Goal: Check status: Check status

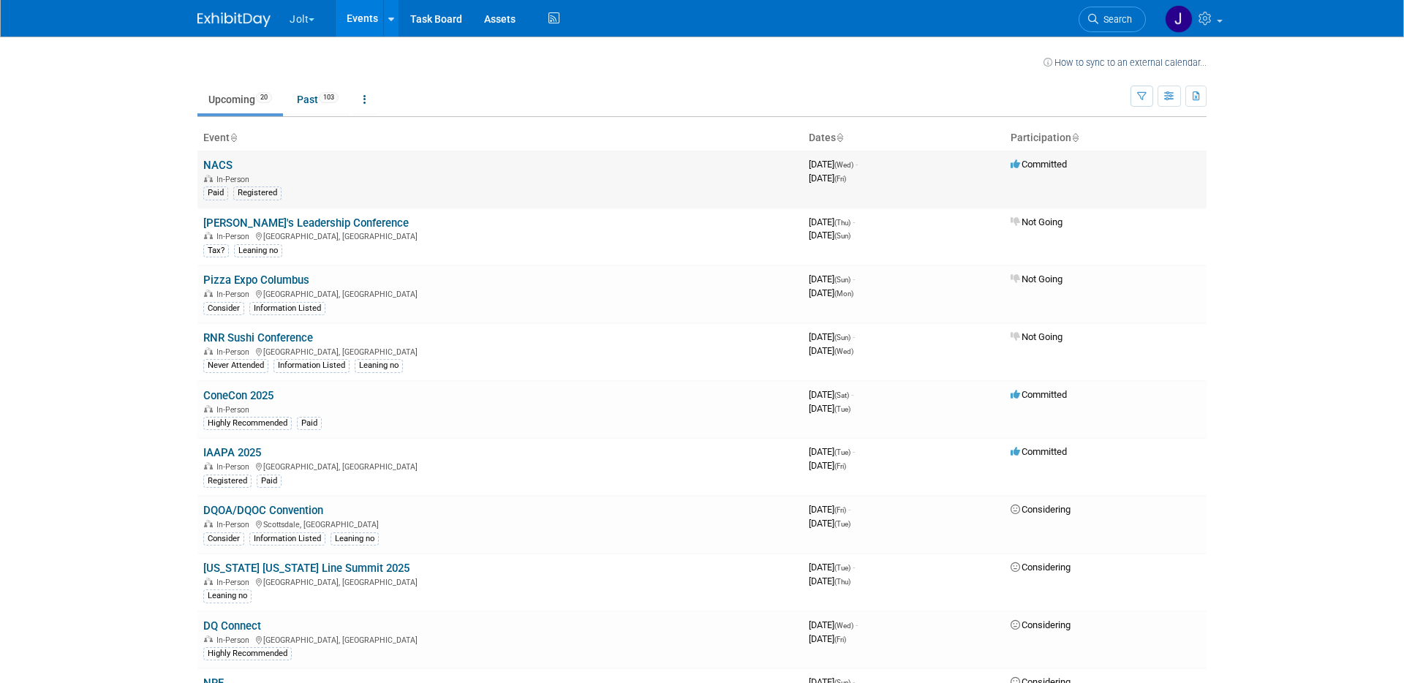
click at [222, 163] on link "NACS" at bounding box center [217, 165] width 29 height 13
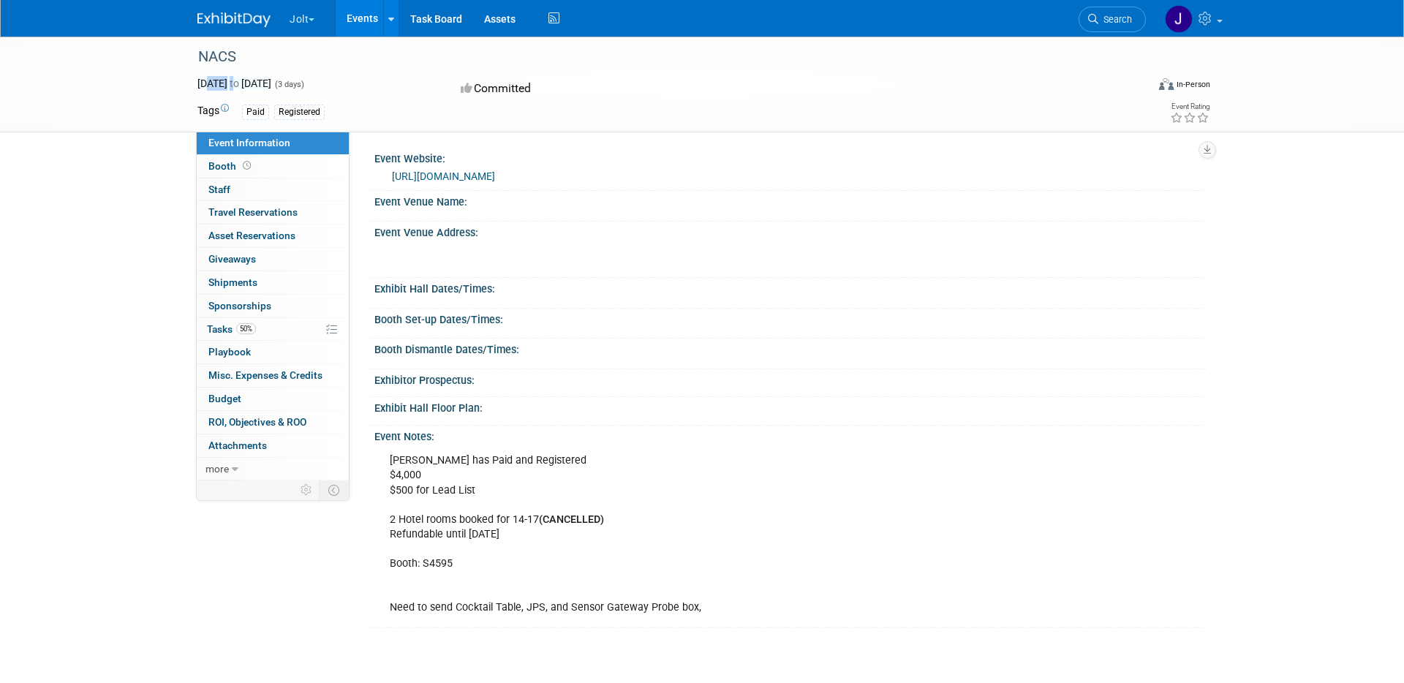
drag, startPoint x: 210, startPoint y: 88, endPoint x: 286, endPoint y: 86, distance: 76.1
click at [271, 86] on span "Oct 15, 2025 to Oct 17, 2025" at bounding box center [234, 84] width 74 height 12
drag, startPoint x: 781, startPoint y: 292, endPoint x: 771, endPoint y: 287, distance: 11.1
click at [781, 292] on div "Exhibit Hall Dates/Times:" at bounding box center [790, 287] width 832 height 18
drag, startPoint x: 546, startPoint y: 518, endPoint x: 644, endPoint y: 521, distance: 98.0
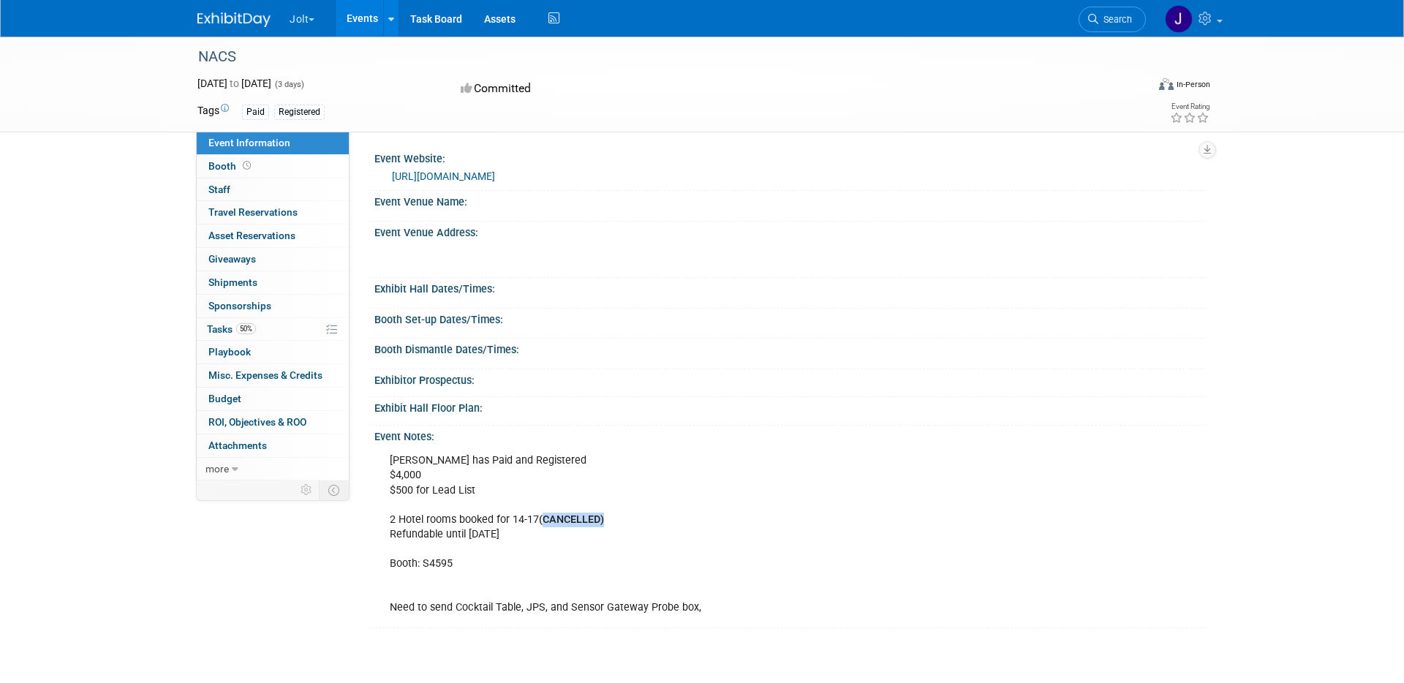
click at [644, 521] on div "CJ has Paid and Registered $4,000 $500 for Lead List 2 Hotel rooms booked for 1…" at bounding box center [711, 534] width 665 height 176
click at [510, 570] on div "CJ has Paid and Registered $4,000 $500 for Lead List 2 Hotel rooms booked for 1…" at bounding box center [711, 534] width 665 height 176
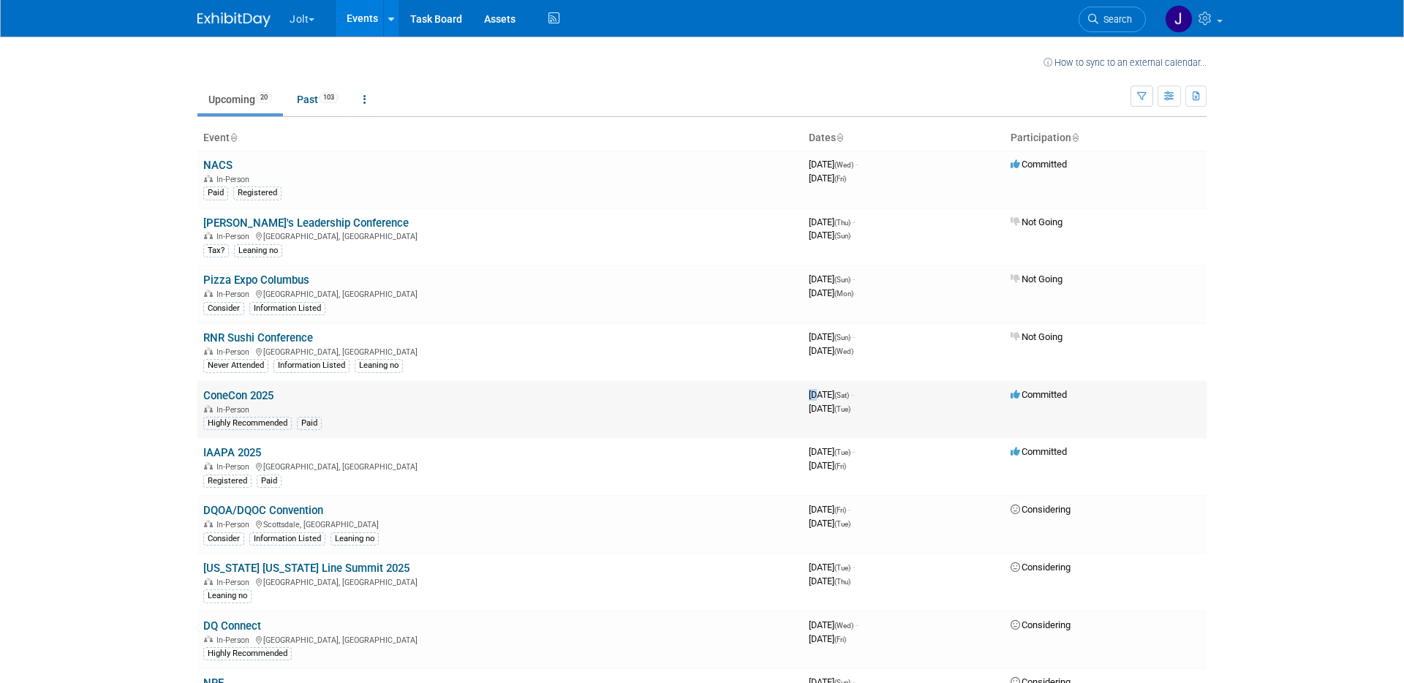
click at [888, 401] on td "3971548800 November 08, 2025 (Sat) - November 11, 2025 (Tue)" at bounding box center [904, 410] width 202 height 58
